Goal: Transaction & Acquisition: Purchase product/service

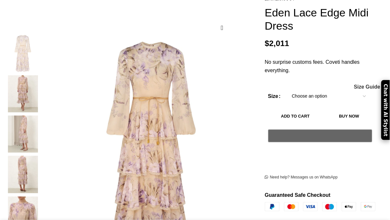
scroll to position [161, 0]
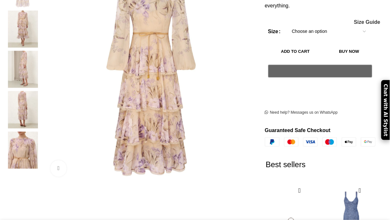
click at [23, 147] on img at bounding box center [22, 150] width 39 height 37
click at [23, 147] on img "5 / 7" at bounding box center [22, 150] width 39 height 37
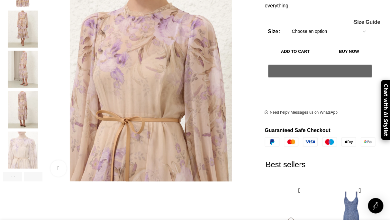
click at [23, 147] on img "5 / 7" at bounding box center [22, 150] width 39 height 37
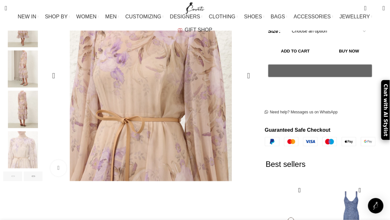
scroll to position [193, 0]
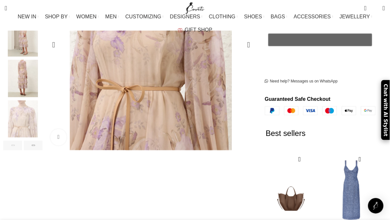
click at [15, 66] on img "4 / 7" at bounding box center [22, 78] width 39 height 37
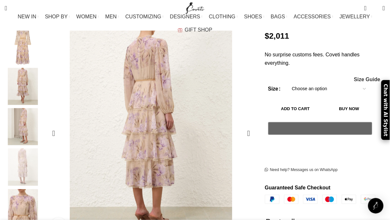
scroll to position [96, 0]
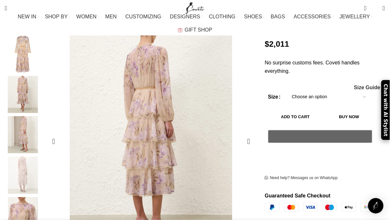
click at [142, 85] on img "4 / 7" at bounding box center [156, 188] width 322 height 418
click at [23, 85] on img "2 / 7" at bounding box center [22, 94] width 39 height 37
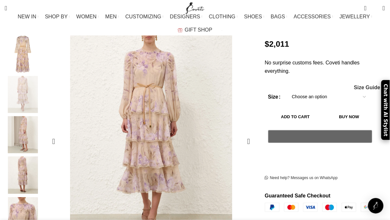
click at [143, 80] on img "2 / 7" at bounding box center [156, 192] width 322 height 418
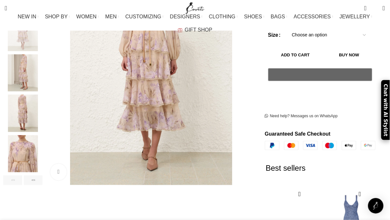
scroll to position [193, 0]
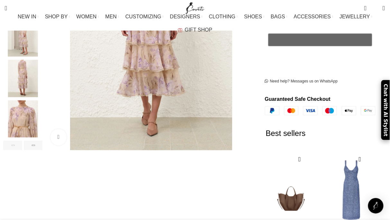
click at [23, 119] on img "5 / 7" at bounding box center [22, 118] width 39 height 37
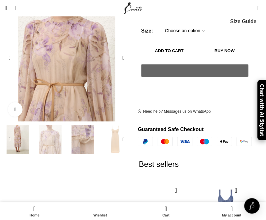
scroll to position [0, 1152]
